Goal: Task Accomplishment & Management: Use online tool/utility

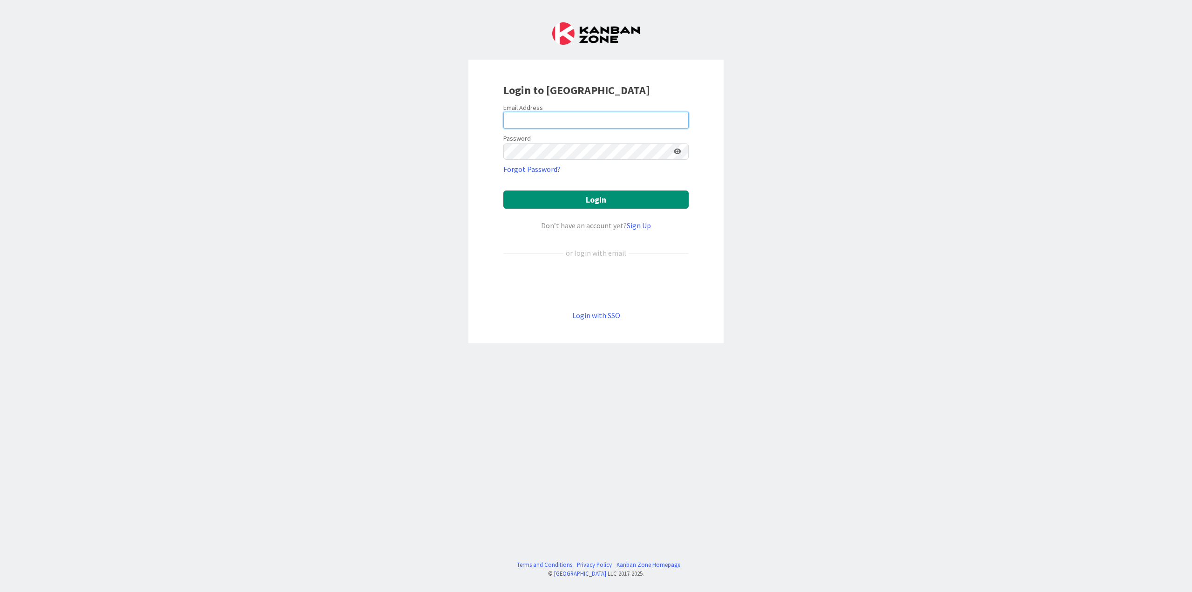
click at [577, 115] on input "email" at bounding box center [596, 120] width 185 height 17
type input "[EMAIL_ADDRESS][DOMAIN_NAME]"
click at [504, 191] on button "Login" at bounding box center [596, 200] width 185 height 18
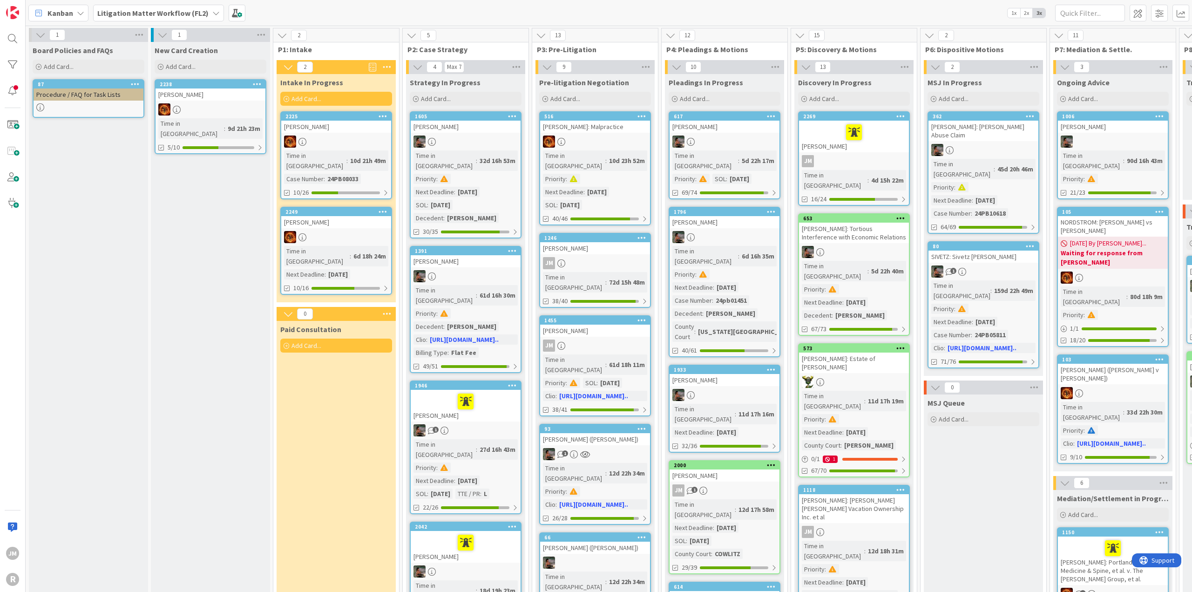
click at [82, 11] on icon at bounding box center [80, 12] width 7 height 7
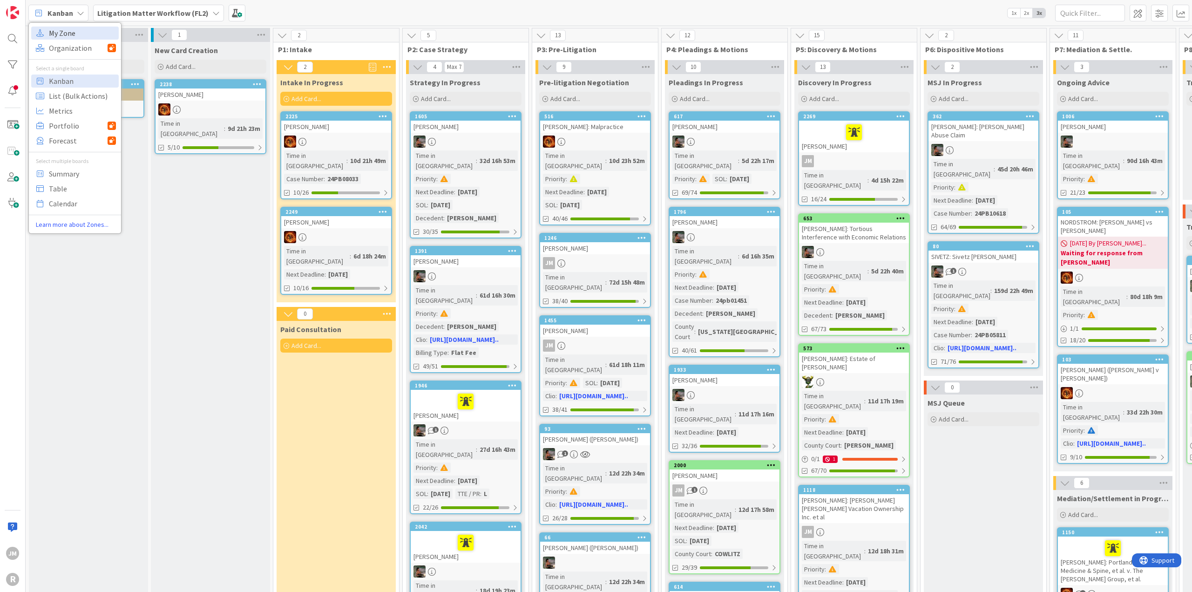
click at [68, 30] on span "My Zone" at bounding box center [82, 33] width 67 height 14
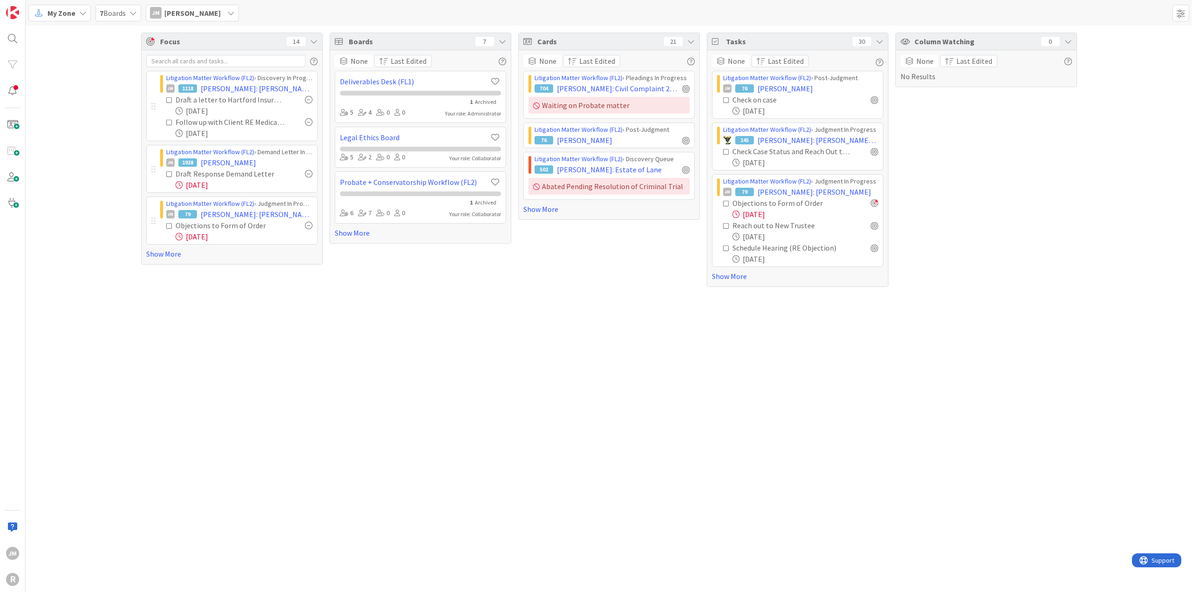
click at [157, 259] on div "Litigation Matter Workflow (FL2) › Discovery In Progress JM 1118 [PERSON_NAME]:…" at bounding box center [232, 157] width 181 height 214
click at [157, 256] on link "Show More" at bounding box center [231, 253] width 171 height 11
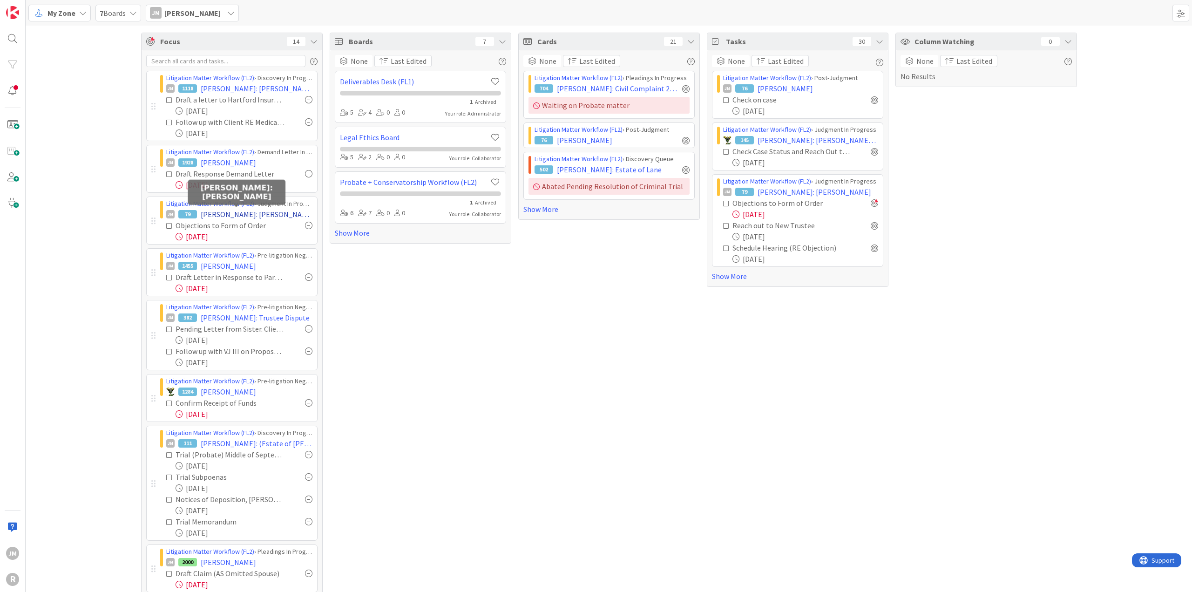
click at [251, 216] on span "[PERSON_NAME]: [PERSON_NAME]" at bounding box center [257, 214] width 112 height 11
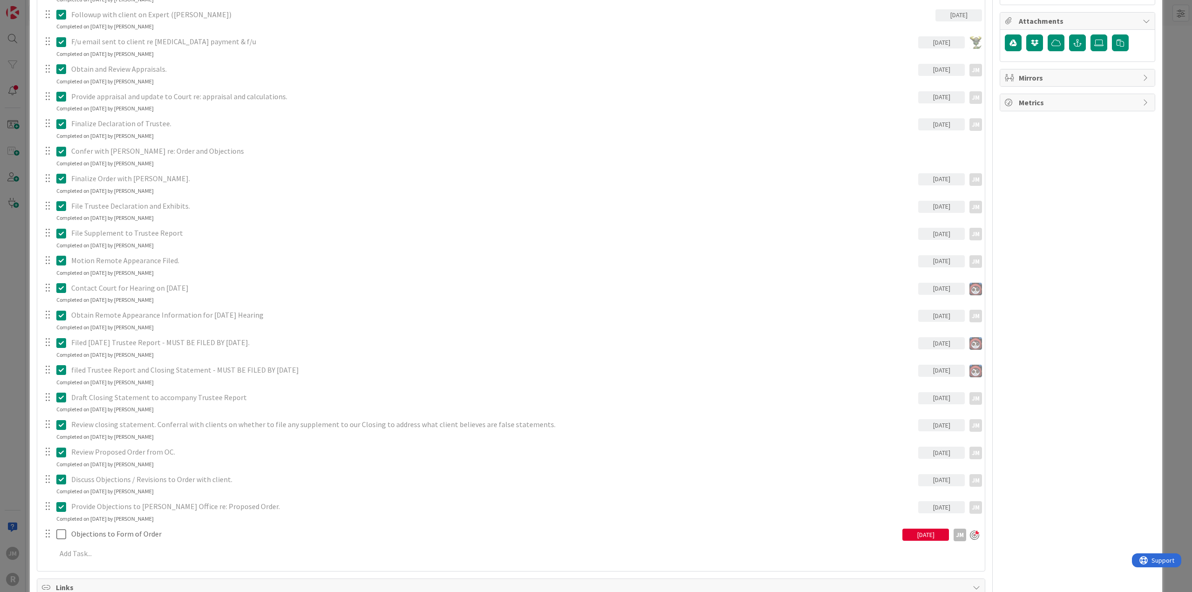
scroll to position [699, 0]
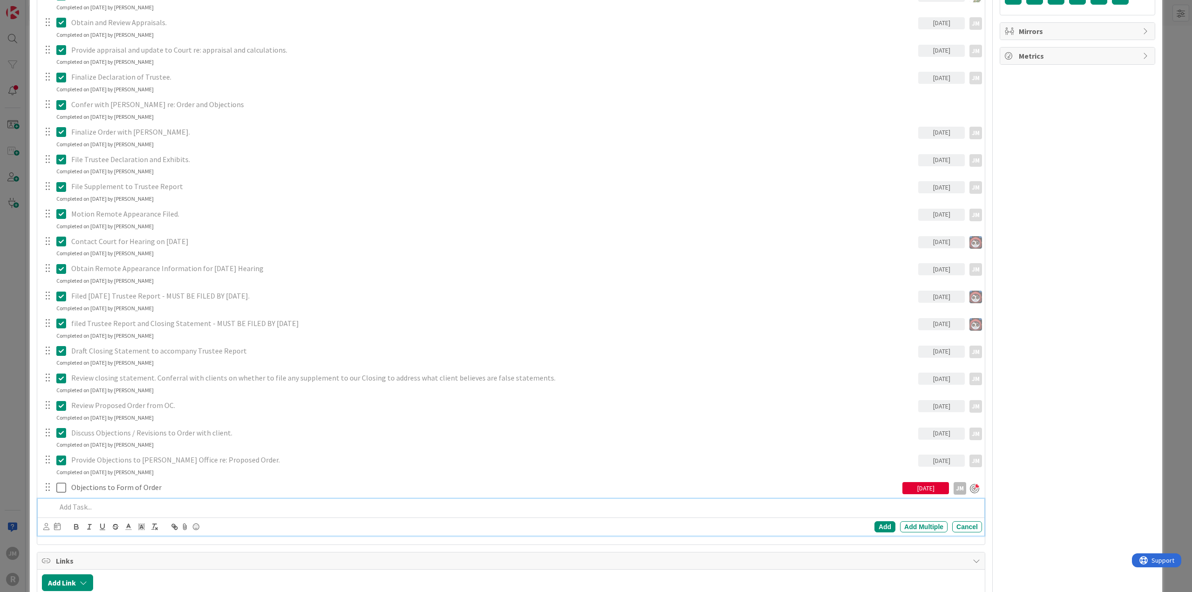
type textarea "x"
click at [161, 507] on p at bounding box center [517, 507] width 922 height 11
click at [43, 526] on icon at bounding box center [46, 526] width 6 height 7
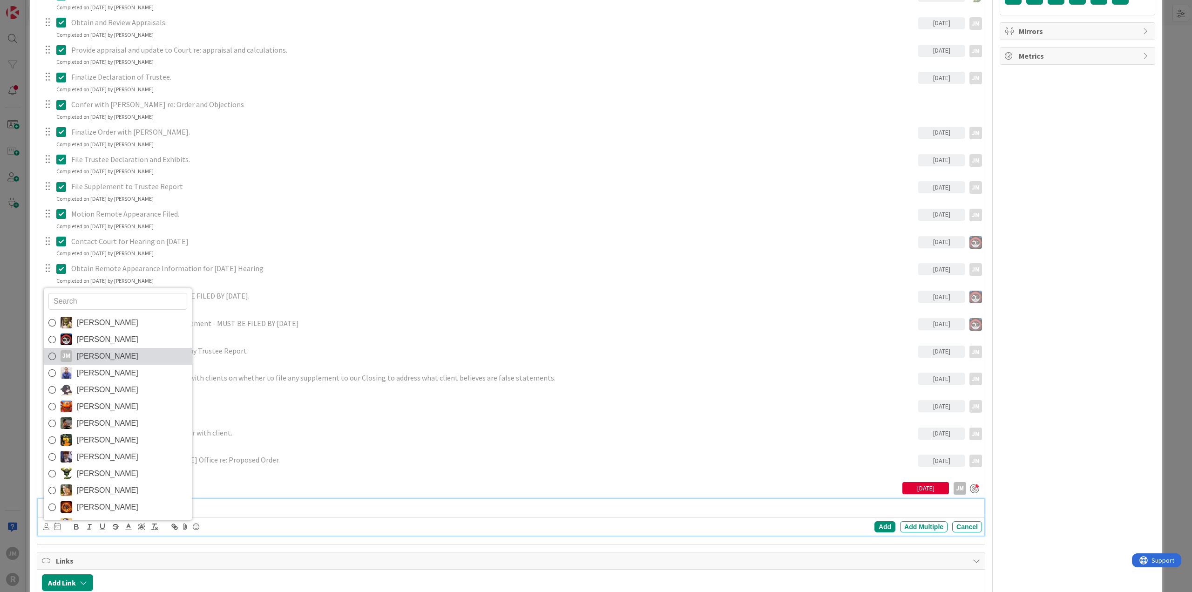
click at [83, 353] on span "[PERSON_NAME]" at bounding box center [107, 356] width 61 height 14
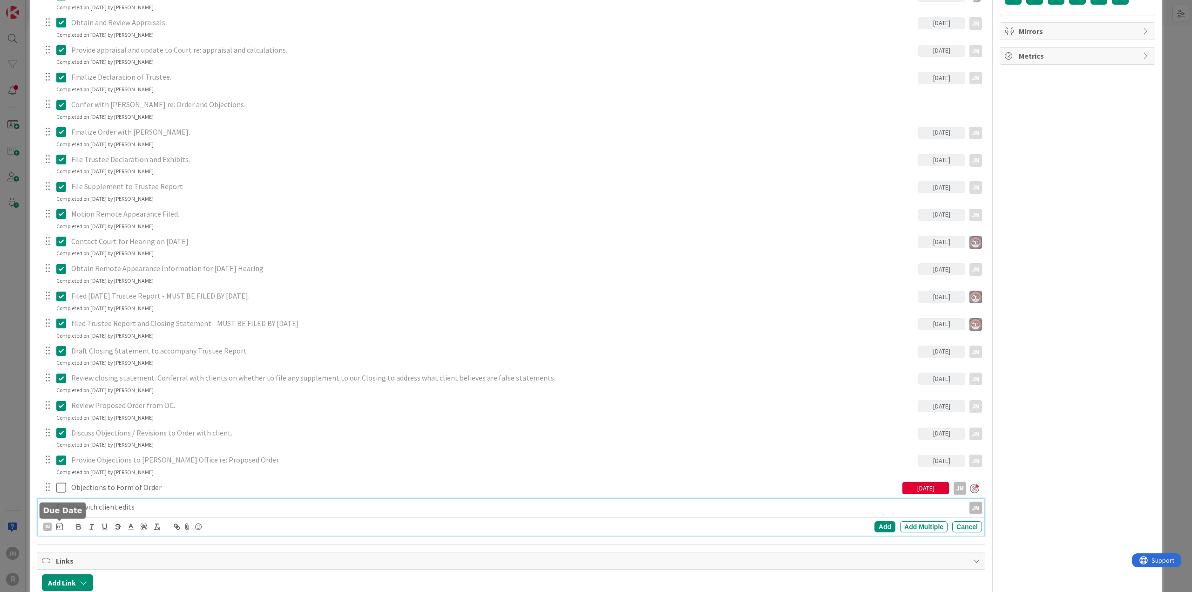
click at [58, 525] on icon at bounding box center [59, 526] width 7 height 7
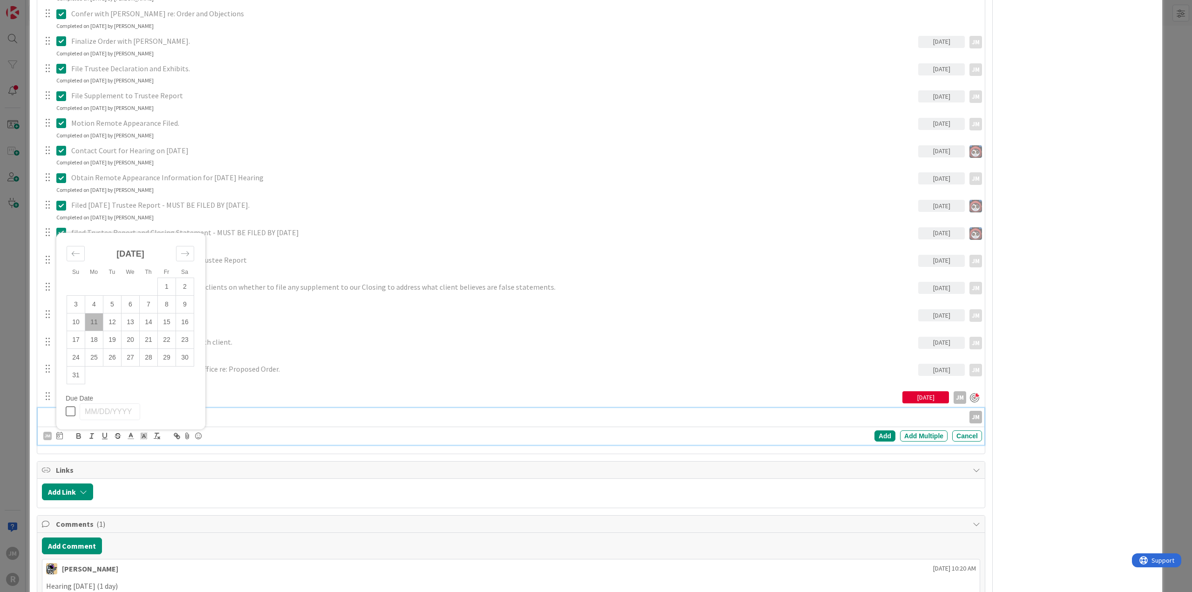
scroll to position [792, 0]
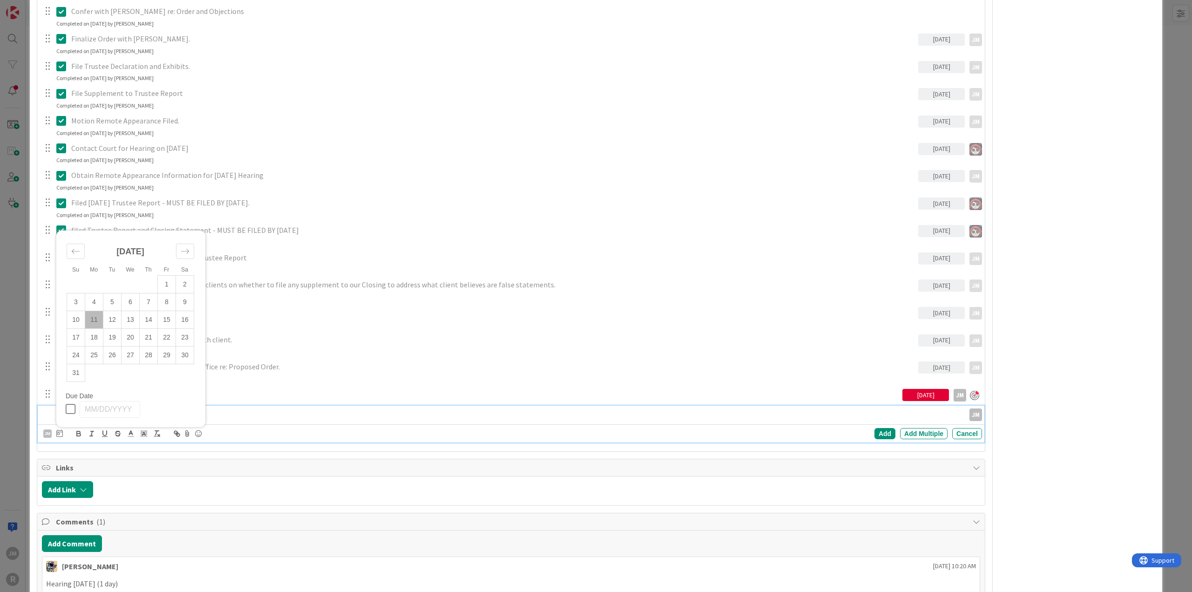
click at [95, 317] on td "11" at bounding box center [94, 320] width 18 height 18
click at [878, 431] on div "Add" at bounding box center [885, 433] width 21 height 11
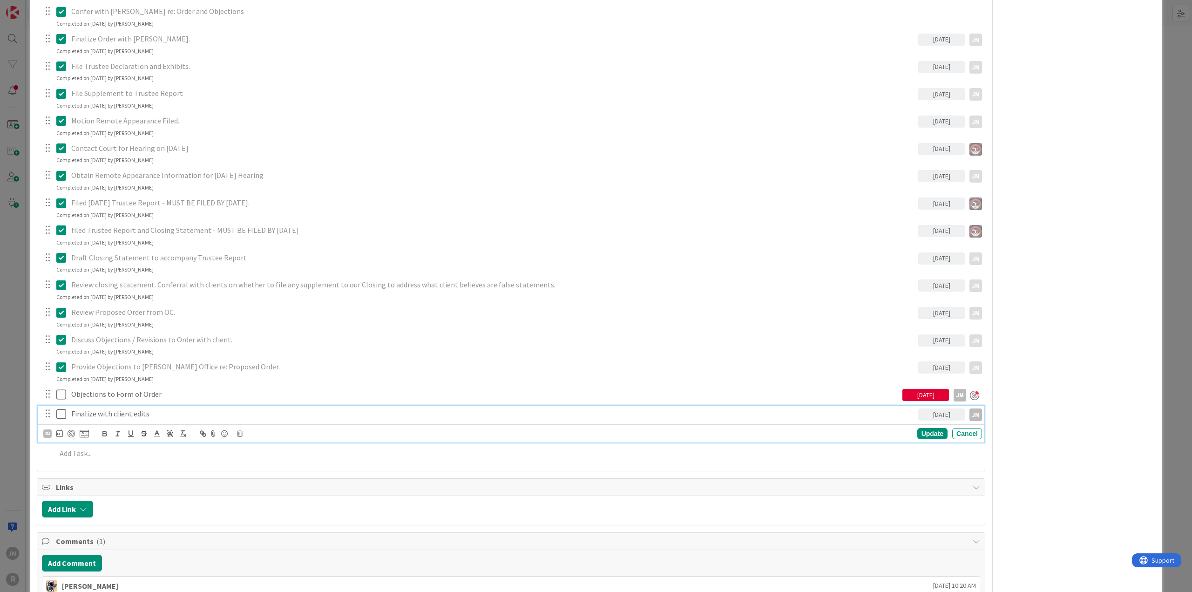
click at [93, 411] on p "Finalize with client edits" at bounding box center [493, 414] width 844 height 11
click at [72, 431] on div at bounding box center [71, 433] width 7 height 7
click at [932, 436] on div "Update" at bounding box center [933, 434] width 30 height 11
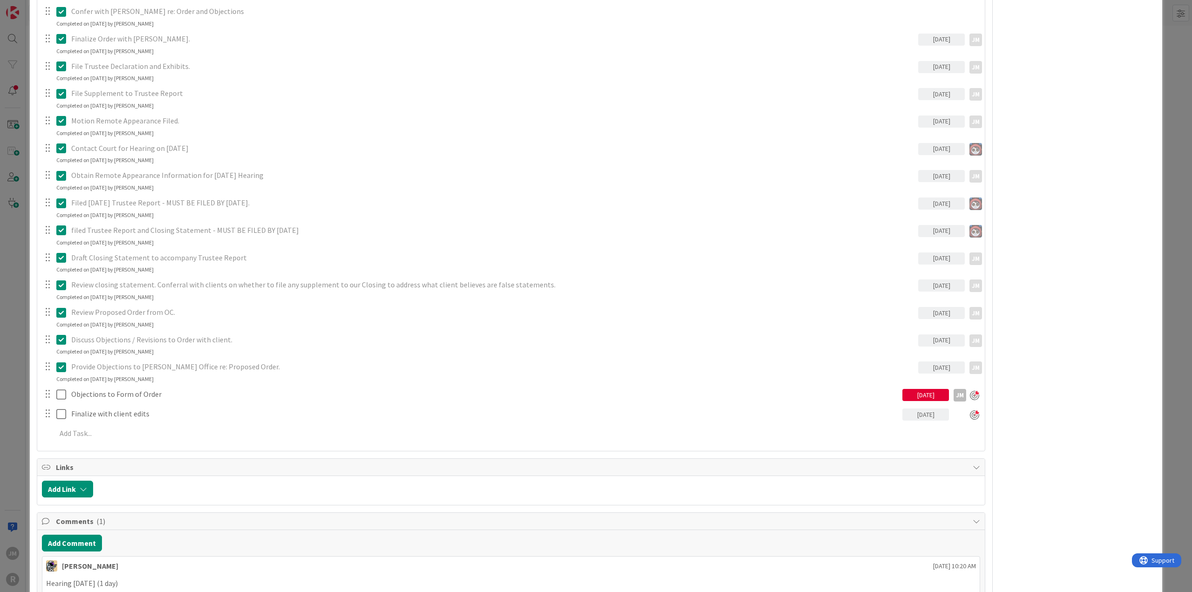
click at [1174, 355] on div "ID 79 Litigation Matter Workflow (FL2) Judgment In Progress Title 27 / 128 [PER…" at bounding box center [596, 296] width 1192 height 592
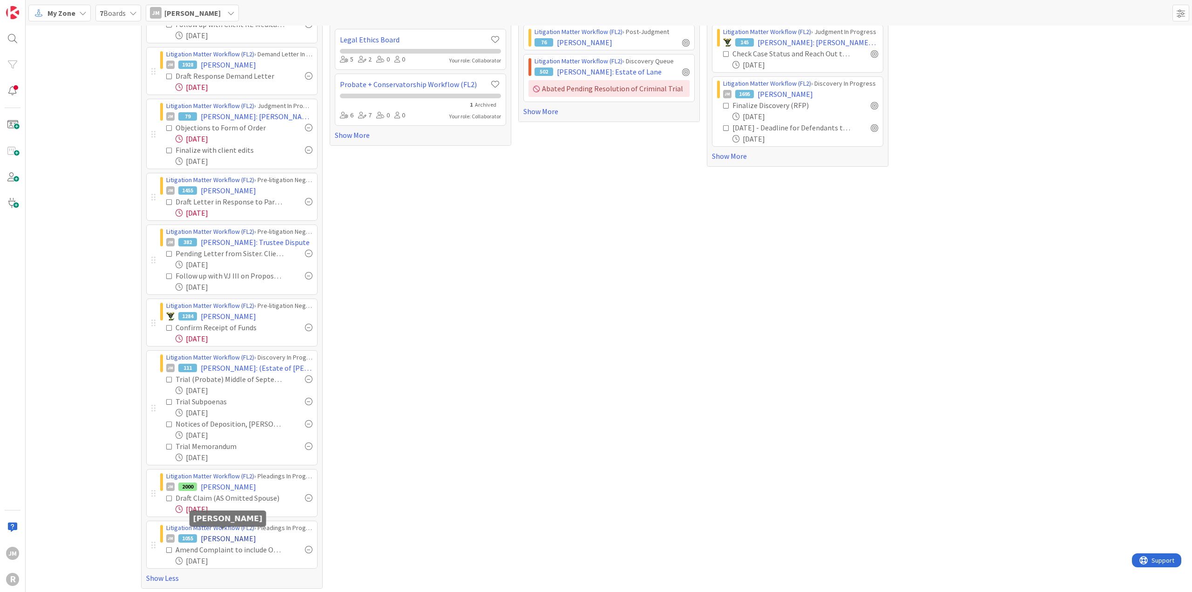
click at [224, 540] on span "[PERSON_NAME]" at bounding box center [228, 538] width 55 height 11
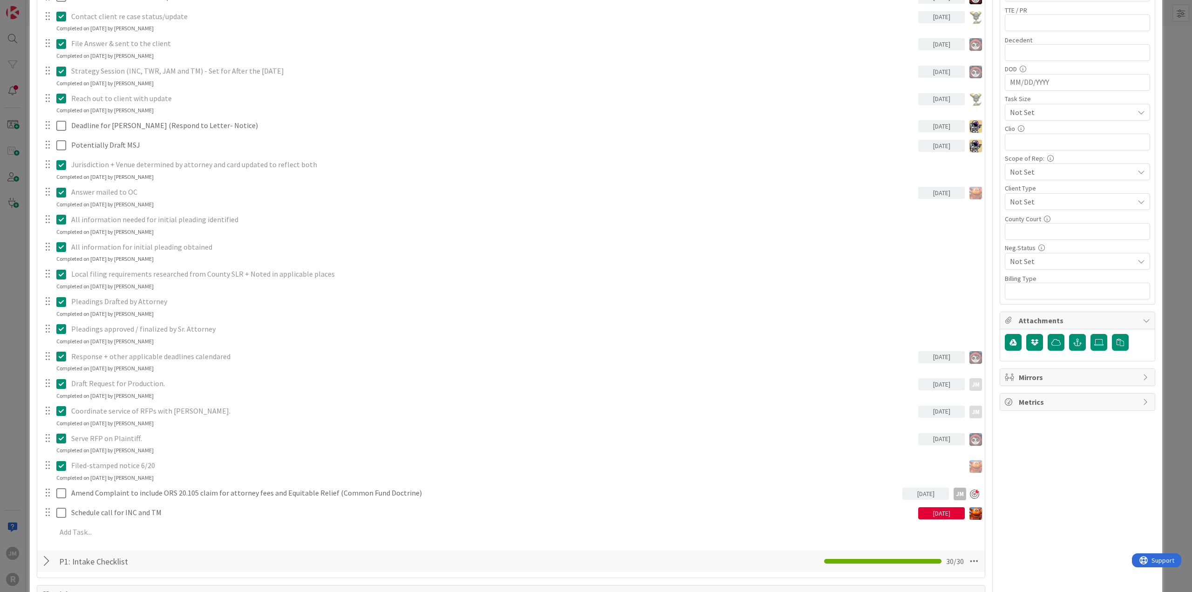
scroll to position [373, 0]
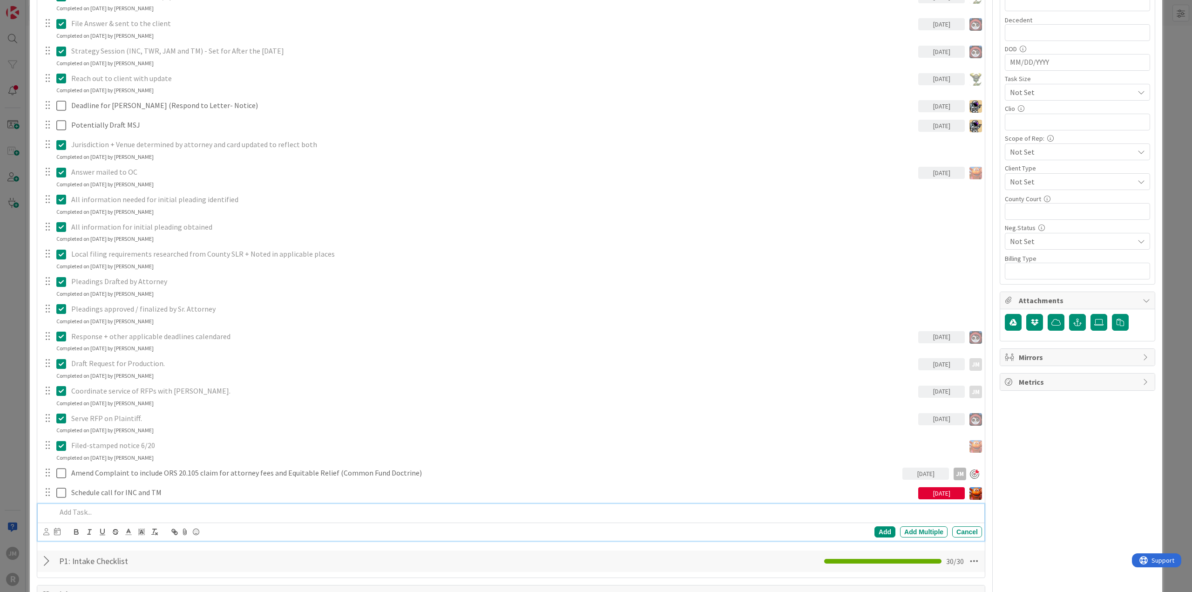
click at [126, 507] on p at bounding box center [517, 512] width 922 height 11
click at [16, 453] on div "ID 1055 Litigation Matter Workflow (FL2) Pleadings In Progress Title 15 / 128 […" at bounding box center [596, 296] width 1192 height 592
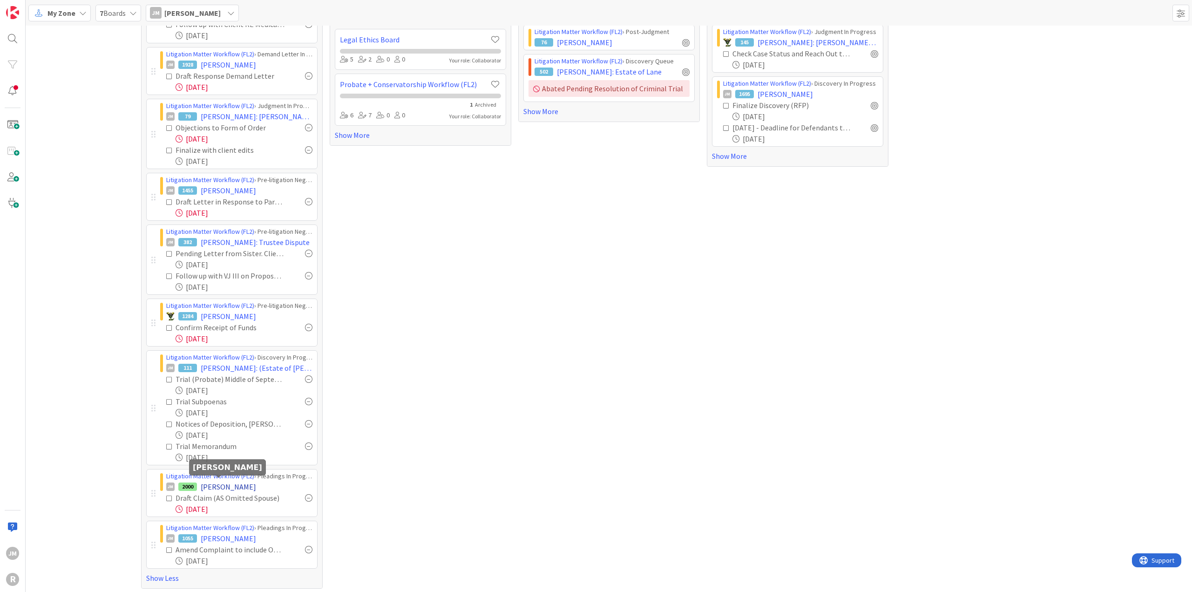
click at [233, 486] on span "[PERSON_NAME]" at bounding box center [228, 486] width 55 height 11
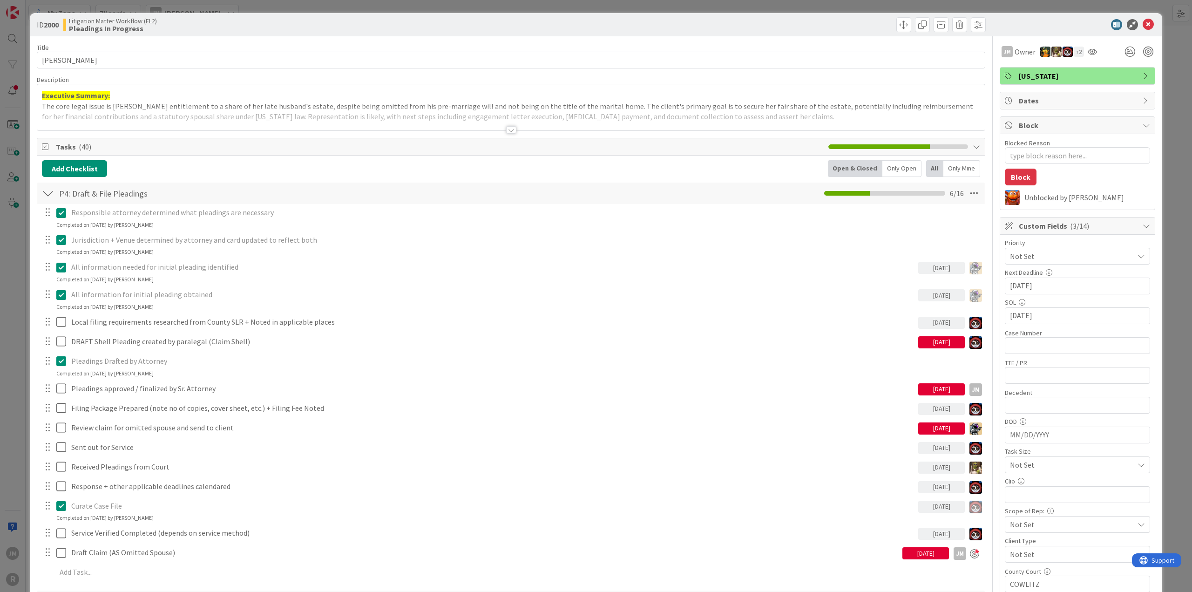
type textarea "x"
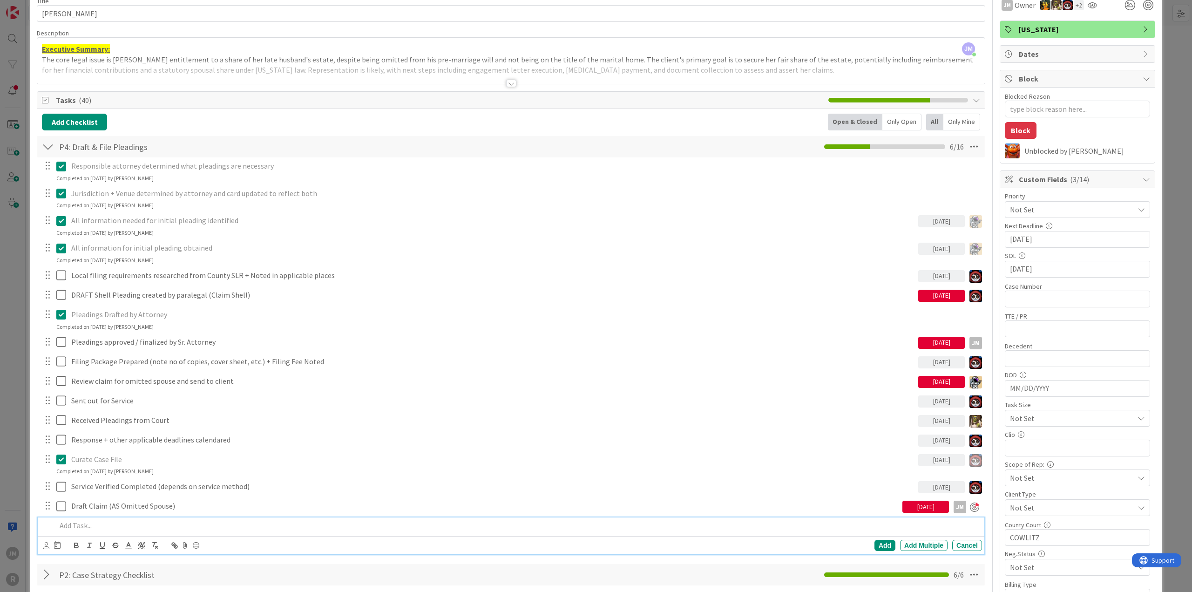
click at [109, 518] on div at bounding box center [518, 526] width 930 height 16
click at [48, 543] on icon at bounding box center [46, 545] width 6 height 7
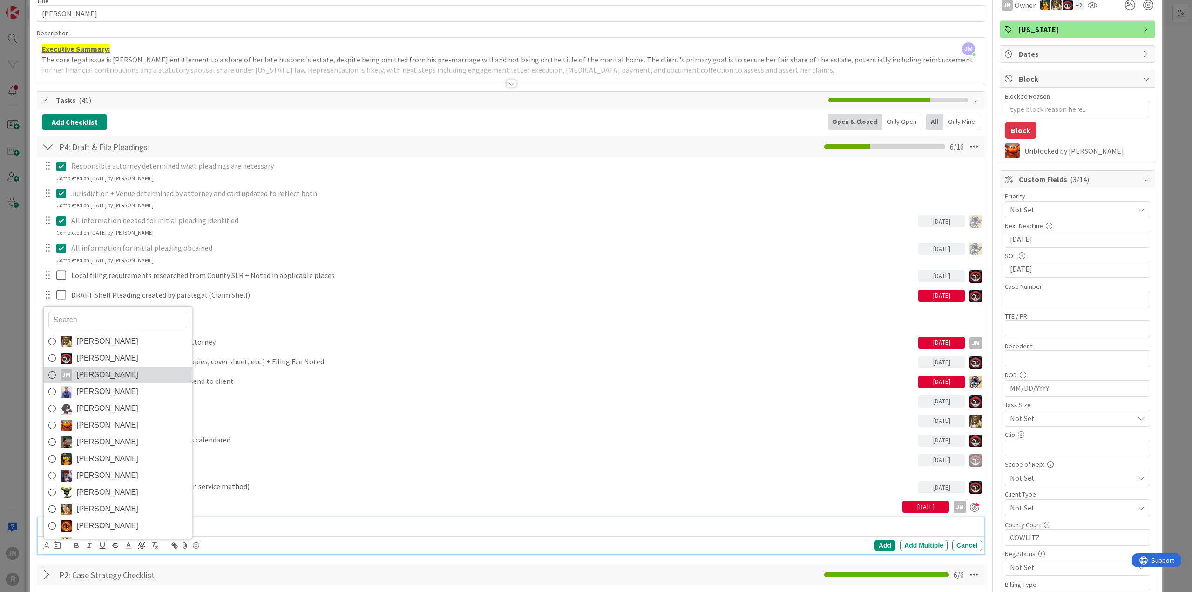
click at [86, 377] on span "[PERSON_NAME]" at bounding box center [107, 375] width 61 height 14
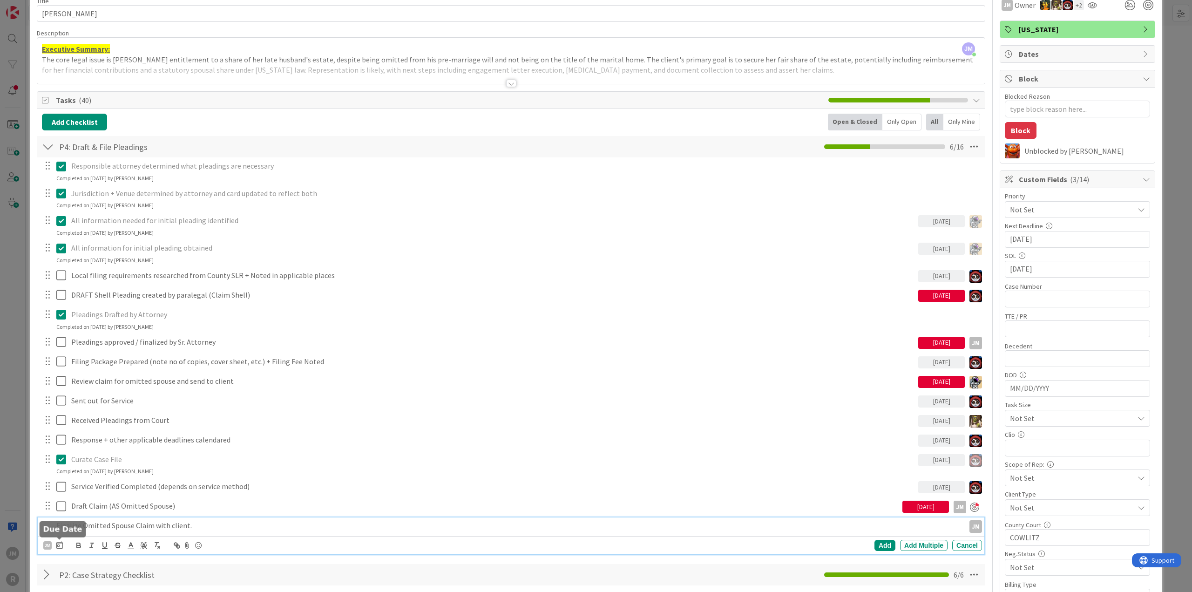
click at [57, 543] on icon at bounding box center [59, 544] width 7 height 7
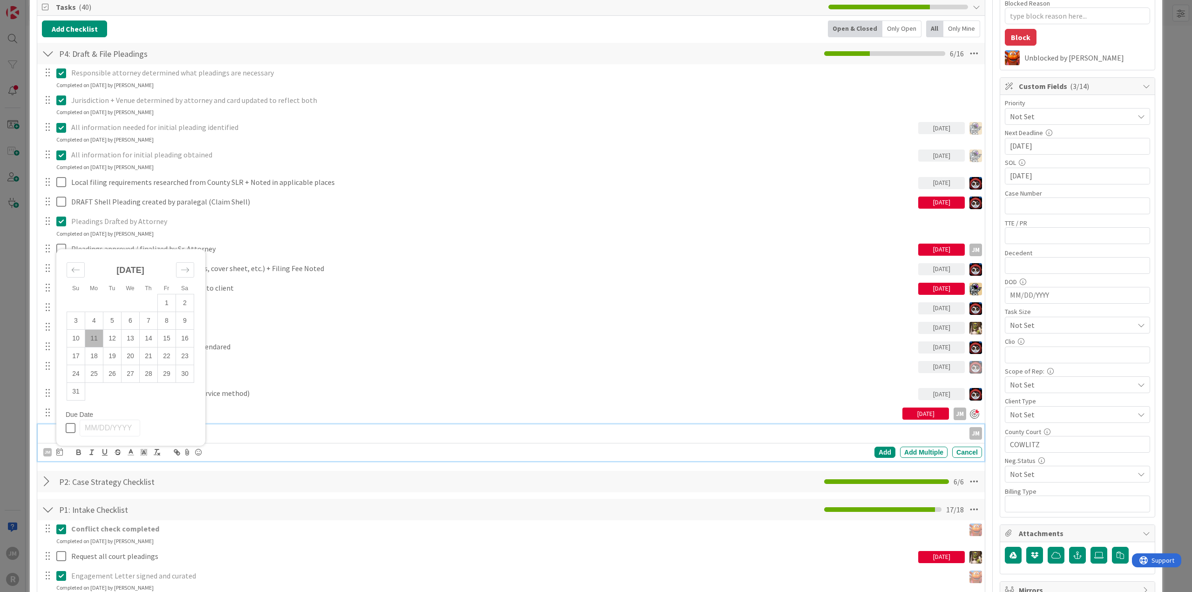
click at [95, 333] on td "11" at bounding box center [94, 339] width 18 height 18
click at [878, 453] on div "Add" at bounding box center [885, 452] width 21 height 11
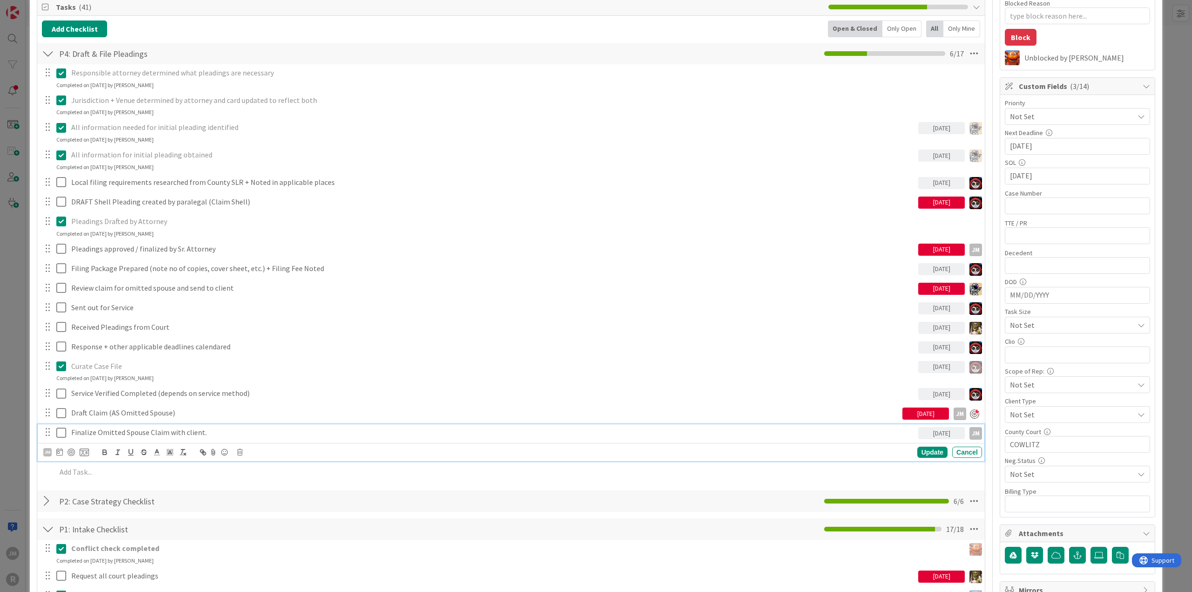
click at [113, 428] on p "Finalize Omitted Spouse Claim with client." at bounding box center [493, 432] width 844 height 11
click at [69, 449] on div at bounding box center [71, 452] width 7 height 7
click at [925, 453] on div "Update" at bounding box center [933, 452] width 30 height 11
click at [83, 449] on p at bounding box center [517, 452] width 922 height 11
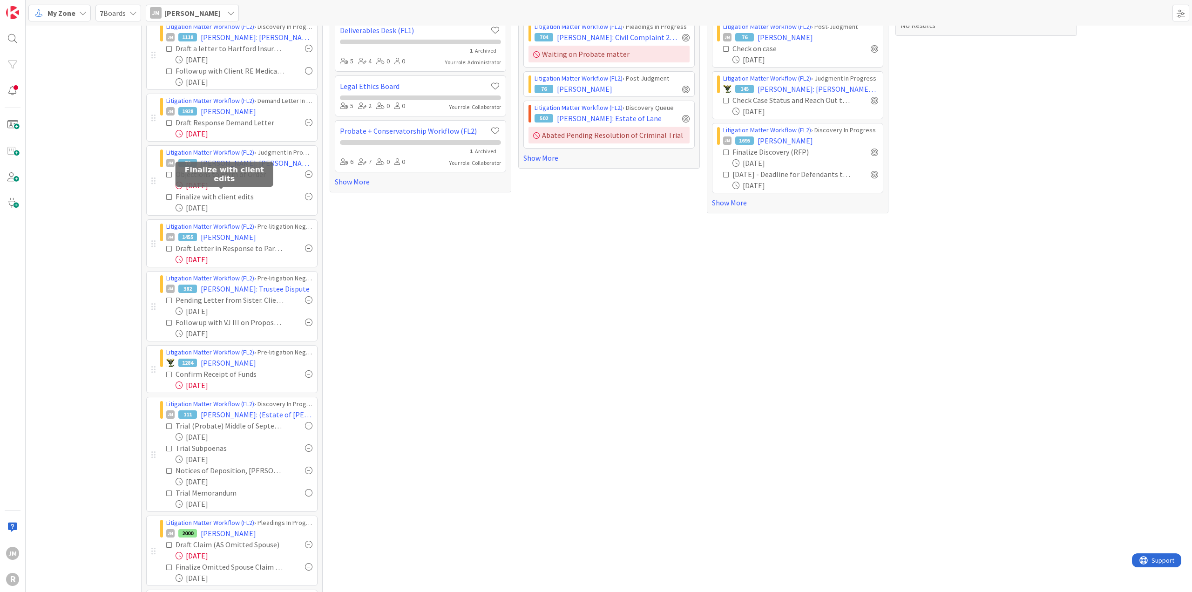
scroll to position [5, 0]
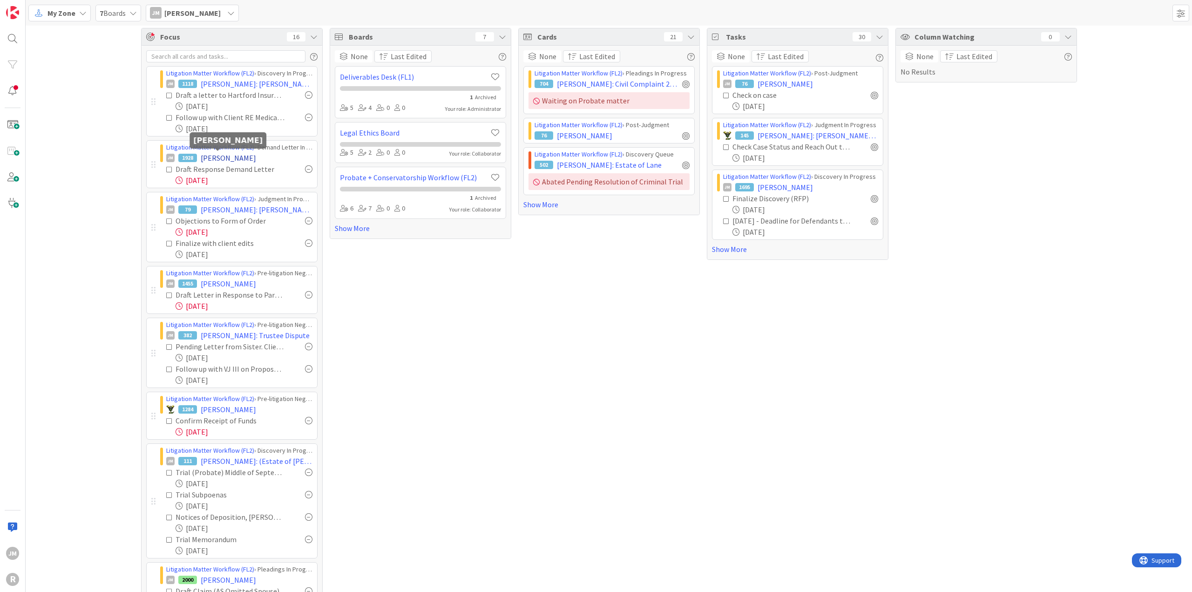
click at [226, 159] on span "[PERSON_NAME]" at bounding box center [228, 157] width 55 height 11
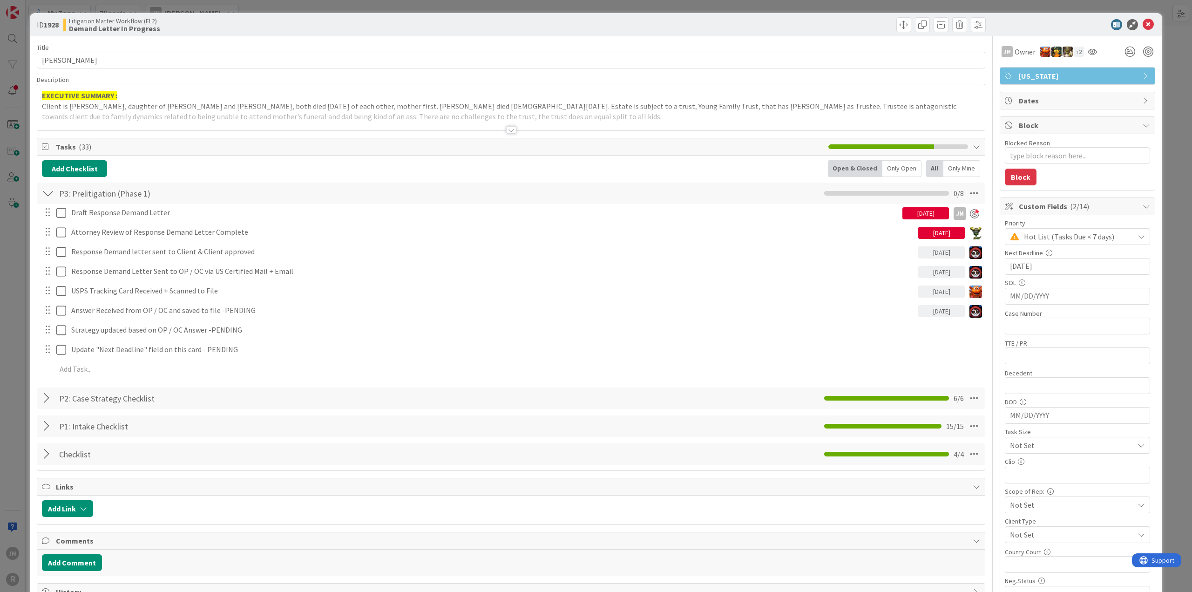
type textarea "x"
click at [169, 359] on div "Draft Response Demand Letter [DATE] JM JM Update Cancel Attorney Review of Resp…" at bounding box center [511, 292] width 939 height 177
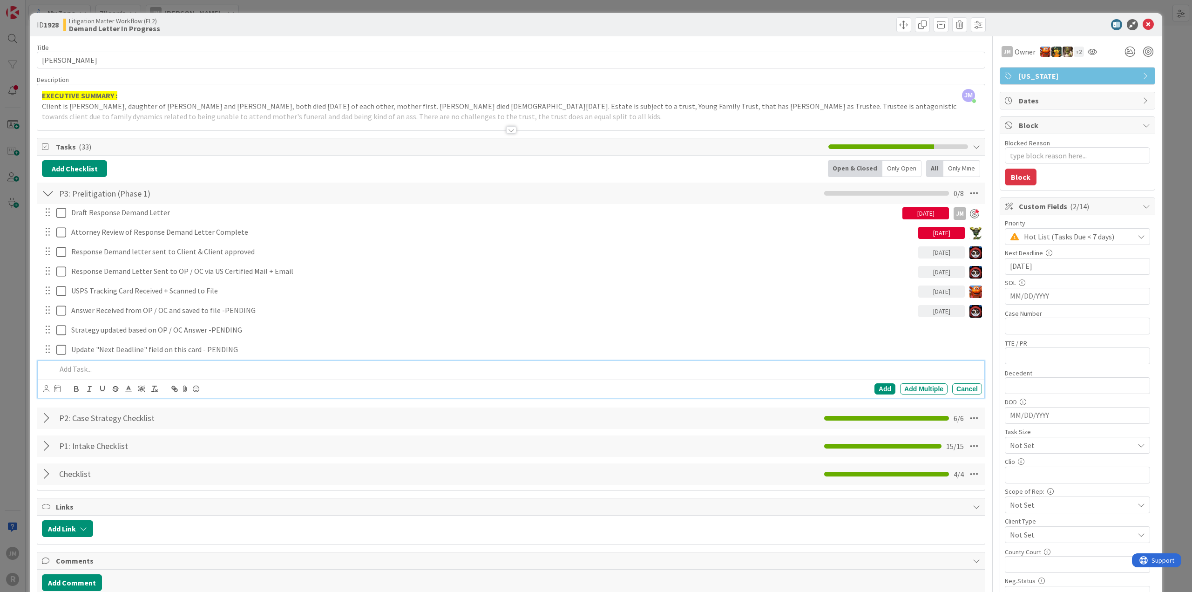
click at [98, 364] on p at bounding box center [517, 369] width 922 height 11
click at [44, 389] on icon at bounding box center [46, 388] width 6 height 7
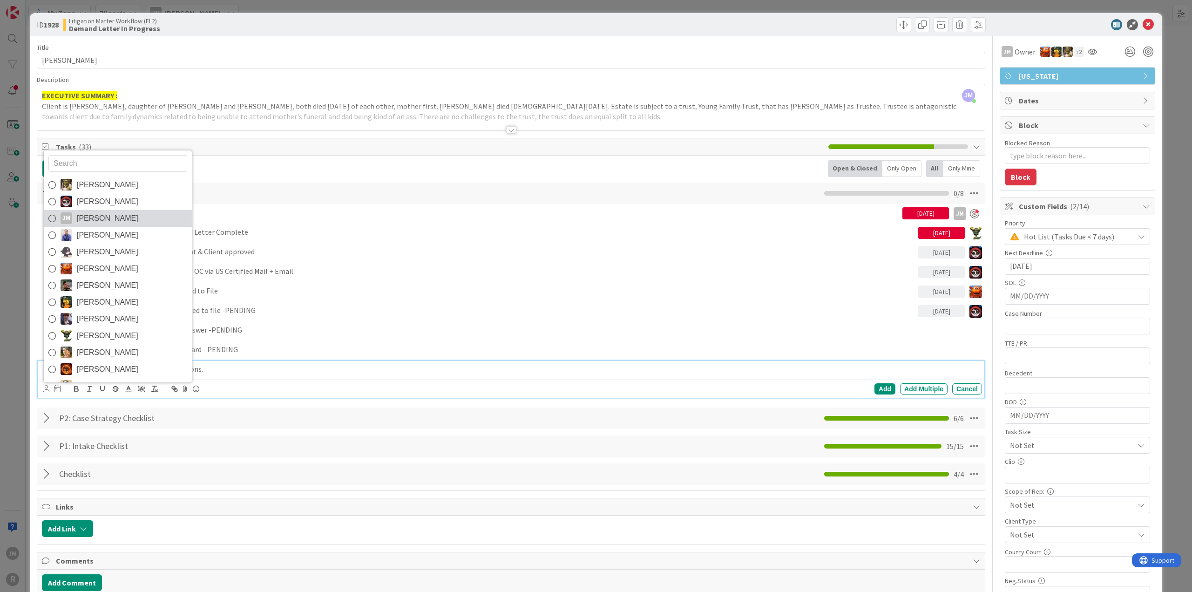
click at [100, 222] on span "[PERSON_NAME]" at bounding box center [107, 218] width 61 height 14
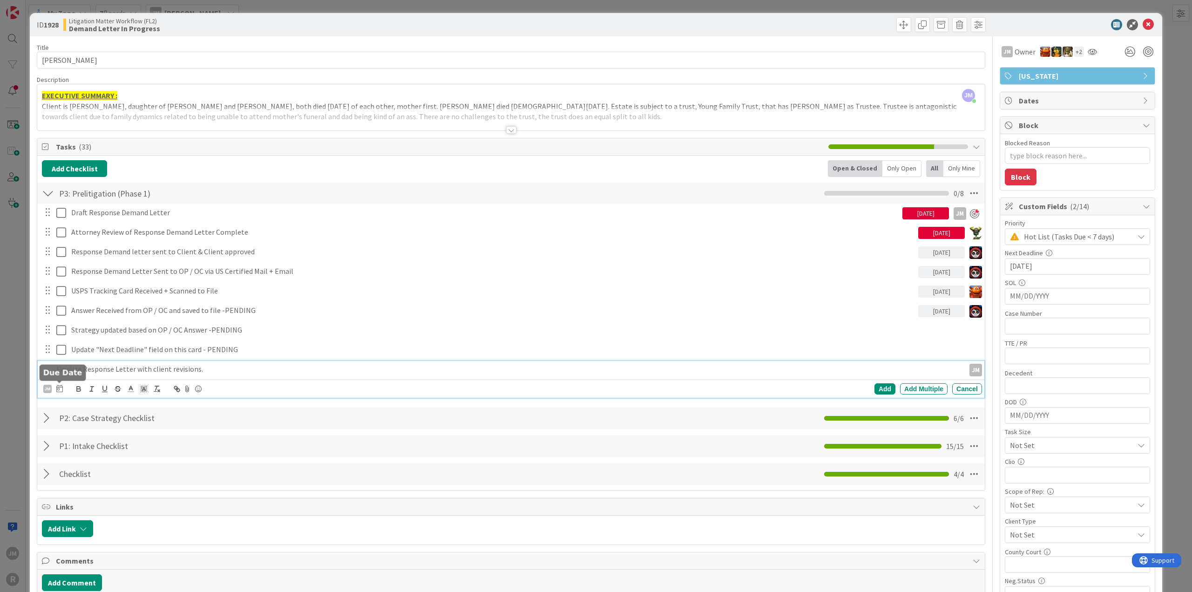
click at [58, 385] on icon at bounding box center [59, 388] width 7 height 7
click at [94, 483] on td "11" at bounding box center [94, 485] width 18 height 18
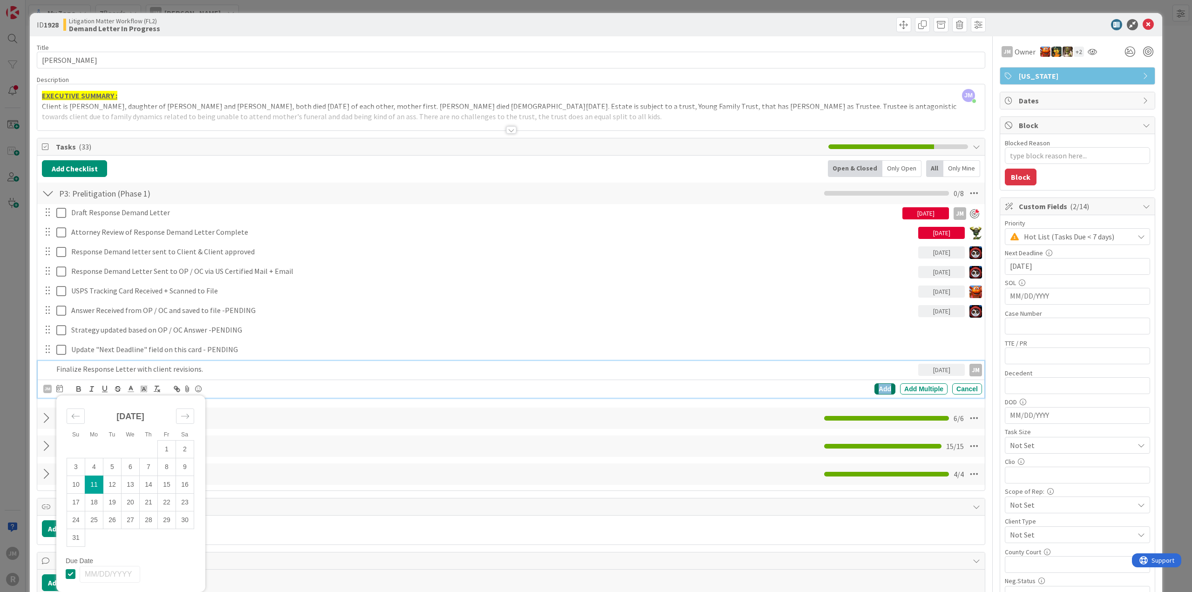
click at [879, 391] on div "Add" at bounding box center [885, 388] width 21 height 11
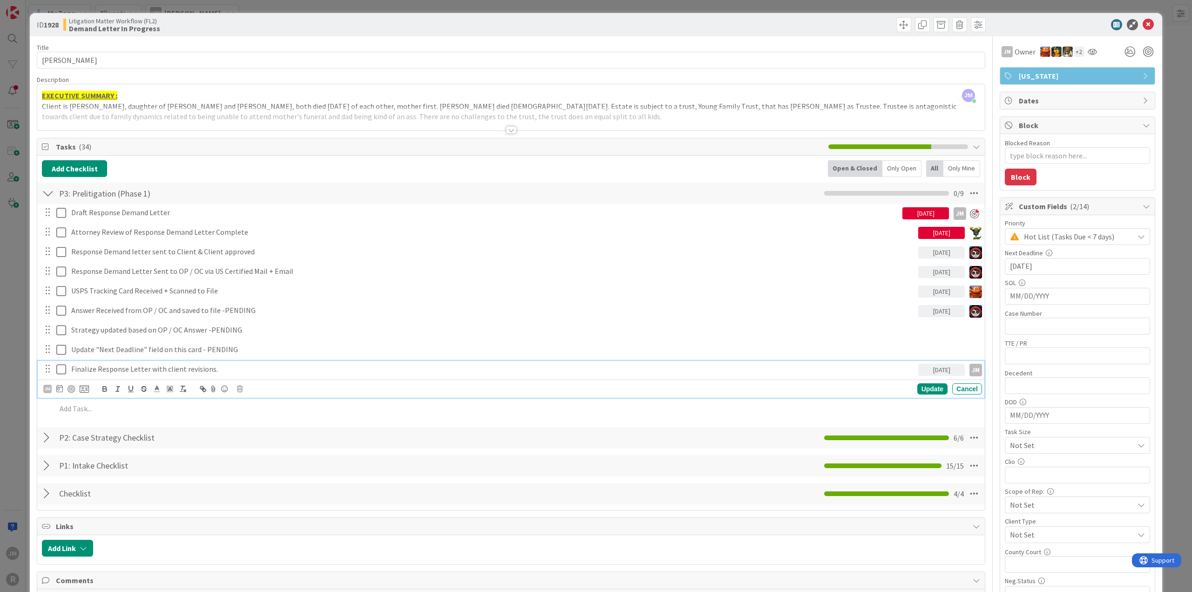
click at [186, 369] on p "Finalize Response Letter with client revisions." at bounding box center [493, 369] width 844 height 11
click at [73, 386] on div at bounding box center [71, 388] width 7 height 7
type textarea "x"
click at [931, 388] on div "Update" at bounding box center [933, 389] width 30 height 11
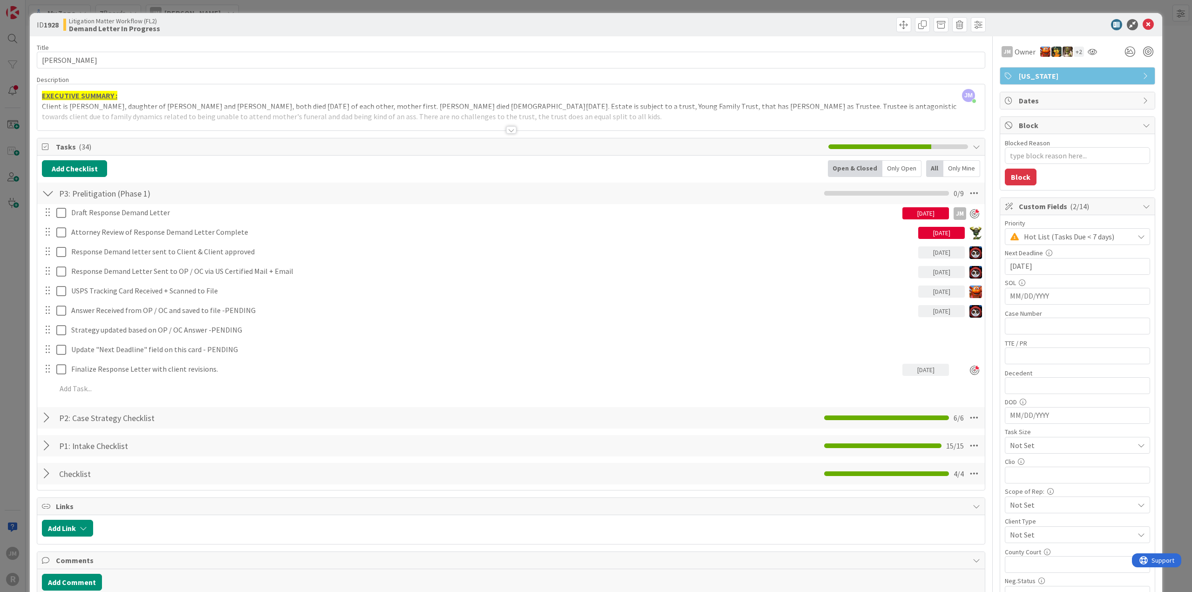
click at [11, 305] on div "ID 1928 Litigation Matter Workflow (FL2) Demand Letter In Progress Title 13 / 1…" at bounding box center [596, 296] width 1192 height 592
